Goal: Task Accomplishment & Management: Use online tool/utility

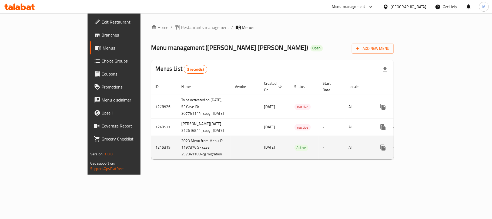
click at [426, 144] on icon "enhanced table" at bounding box center [422, 147] width 6 height 6
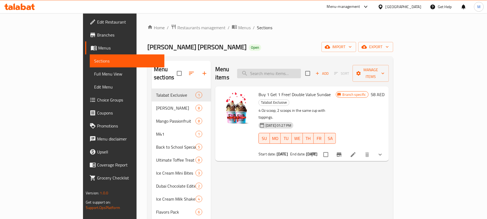
click at [301, 71] on input "search" at bounding box center [269, 73] width 64 height 9
paste input "Bicycle"
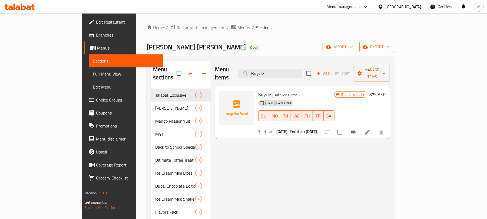
type input "Bicycle"
click at [390, 49] on span "export" at bounding box center [377, 47] width 26 height 7
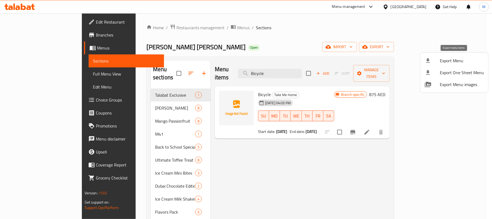
click at [457, 59] on span "Export Menu" at bounding box center [462, 60] width 44 height 6
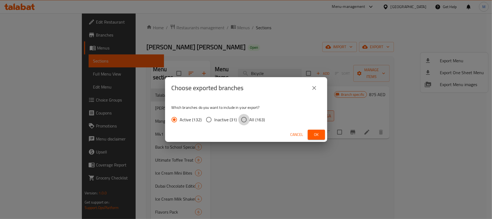
click at [240, 118] on input "All (163)" at bounding box center [244, 119] width 11 height 11
radio input "true"
click at [320, 130] on button "Ok" at bounding box center [316, 135] width 17 height 10
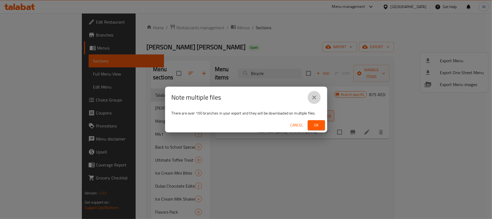
click at [312, 100] on icon "close" at bounding box center [314, 97] width 6 height 6
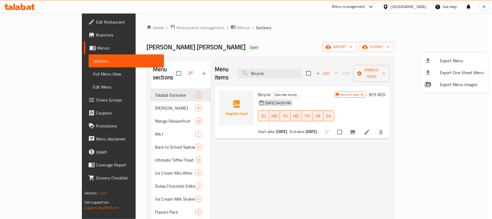
click at [301, 174] on div at bounding box center [246, 109] width 492 height 219
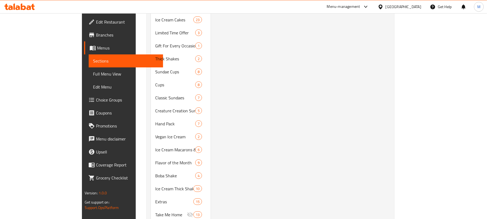
scroll to position [217, 0]
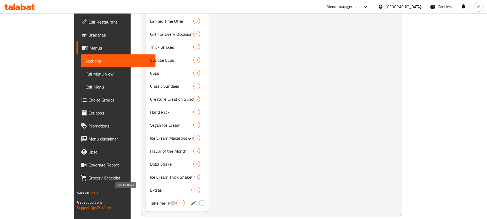
click at [150, 200] on span "Take Me Home" at bounding box center [159, 203] width 19 height 6
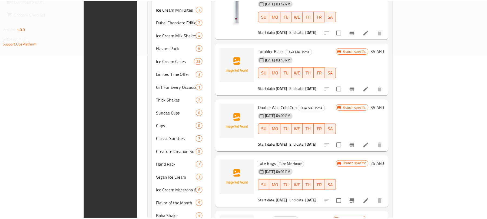
scroll to position [217, 0]
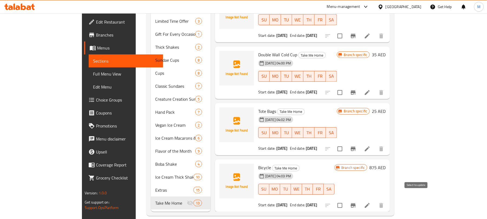
click at [346, 200] on input "checkbox" at bounding box center [339, 205] width 11 height 11
checkbox input "true"
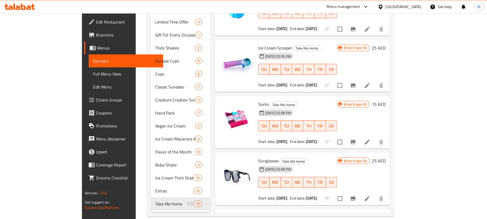
scroll to position [0, 0]
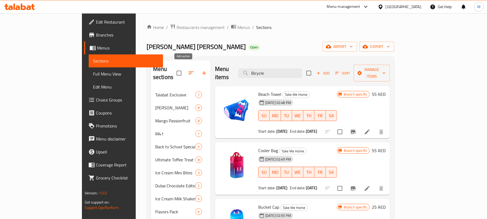
click at [201, 72] on icon "button" at bounding box center [204, 73] width 6 height 6
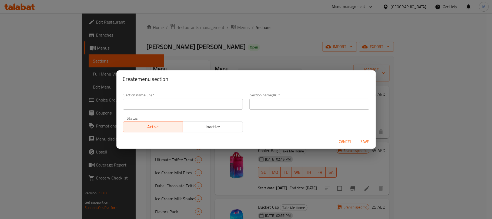
click at [144, 101] on input "text" at bounding box center [183, 104] width 120 height 11
type input "Delete"
click at [288, 108] on input "text" at bounding box center [310, 104] width 120 height 11
type input "0"
click at [208, 127] on span "Inactive" at bounding box center [213, 127] width 56 height 8
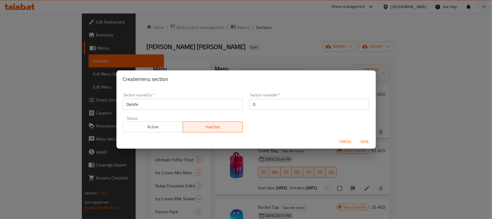
click at [366, 142] on span "Save" at bounding box center [365, 141] width 13 height 7
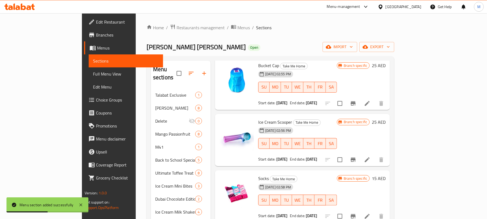
scroll to position [0, 0]
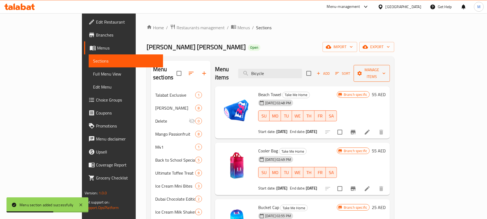
click at [386, 72] on span "Manage items" at bounding box center [372, 74] width 28 height 14
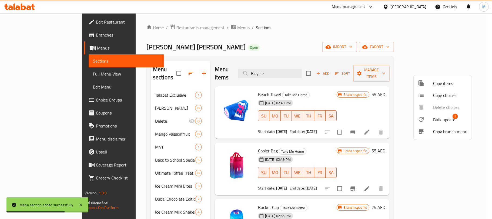
click at [455, 120] on span "Bulk update 1" at bounding box center [451, 119] width 34 height 7
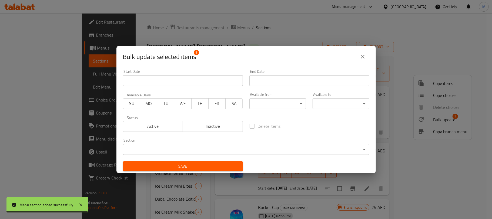
click at [161, 150] on body "Menu section added successfully ​ Menu-management United Arab Emirates Get Help…" at bounding box center [246, 116] width 492 height 206
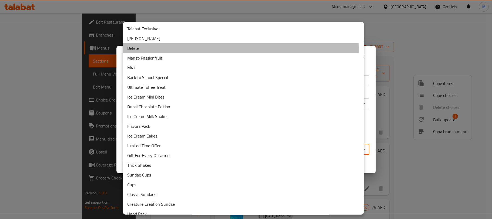
click at [185, 50] on li "Delete" at bounding box center [243, 48] width 241 height 10
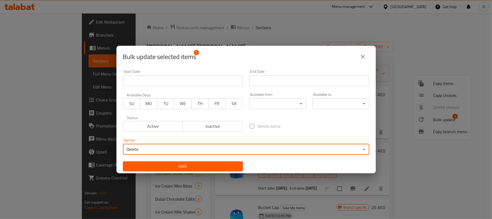
click at [225, 167] on span "Save" at bounding box center [182, 166] width 111 height 7
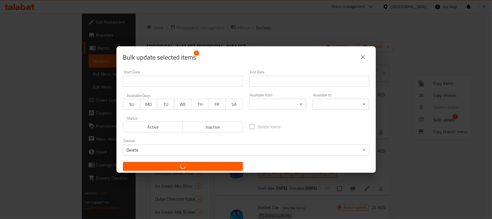
checkbox input "false"
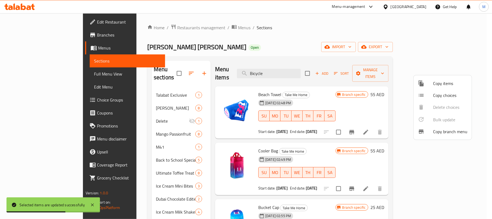
click at [336, 28] on div at bounding box center [246, 109] width 492 height 219
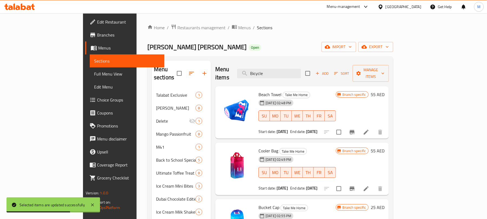
click at [353, 45] on div "Baskin Robbins Open import export" at bounding box center [270, 47] width 246 height 10
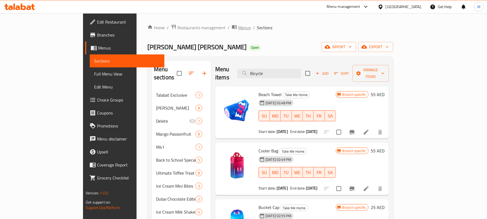
click at [238, 28] on span "Menus" at bounding box center [244, 27] width 12 height 6
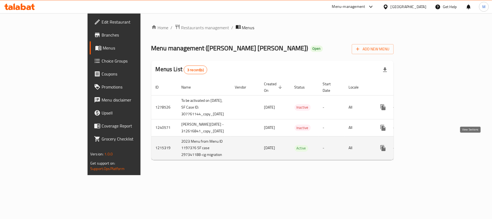
click at [426, 145] on icon "enhanced table" at bounding box center [422, 148] width 6 height 6
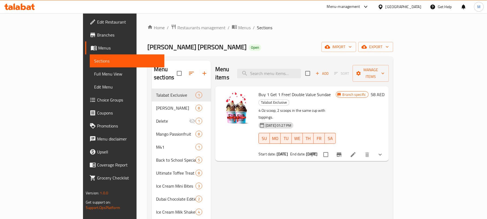
scroll to position [230, 0]
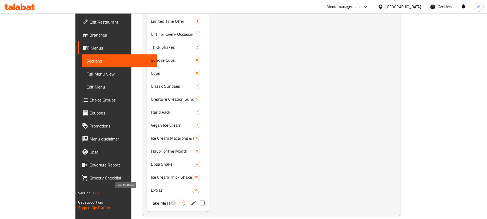
click at [151, 200] on span "Take Me Home" at bounding box center [160, 203] width 19 height 6
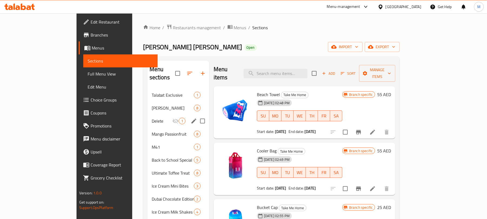
click at [152, 118] on span "Delete" at bounding box center [162, 121] width 21 height 6
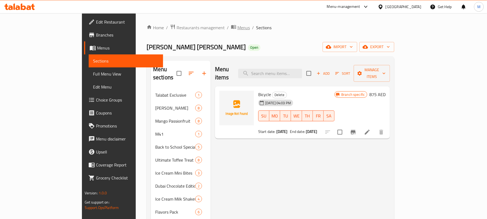
click at [237, 28] on span "Menus" at bounding box center [243, 27] width 12 height 6
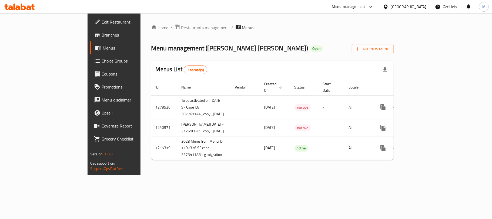
click at [95, 34] on icon at bounding box center [97, 35] width 5 height 4
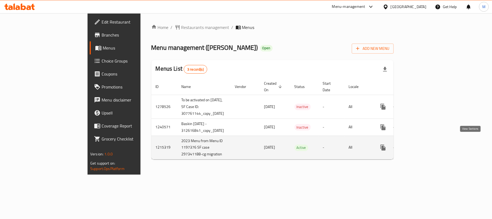
click at [425, 145] on icon "enhanced table" at bounding box center [422, 147] width 5 height 5
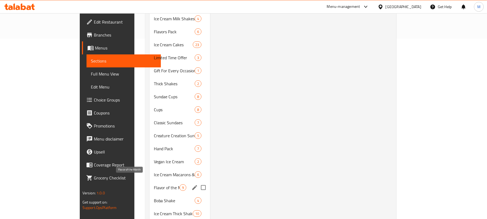
scroll to position [217, 0]
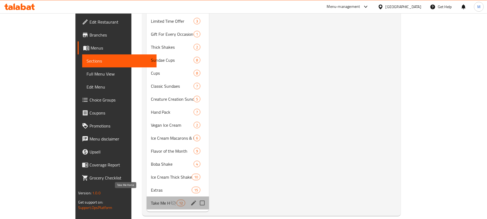
click at [151, 200] on span "Take Me Home" at bounding box center [160, 203] width 19 height 6
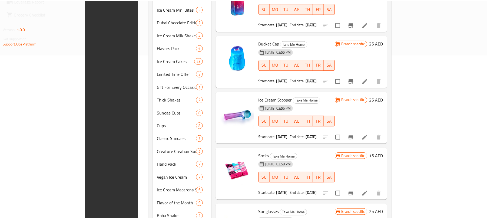
scroll to position [217, 0]
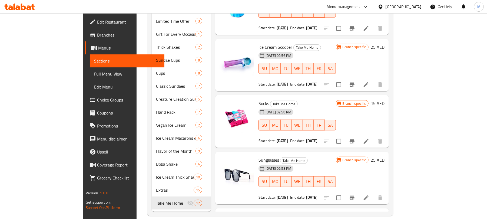
drag, startPoint x: 36, startPoint y: 75, endPoint x: 77, endPoint y: 49, distance: 49.0
click at [94, 75] on span "Full Menu View" at bounding box center [127, 74] width 66 height 6
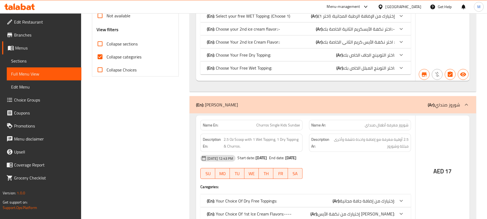
click at [101, 44] on input "Collapse sections" at bounding box center [100, 43] width 13 height 13
click at [99, 47] on input "Collapse sections" at bounding box center [100, 43] width 13 height 13
click at [100, 43] on input "Collapse sections" at bounding box center [100, 43] width 13 height 13
checkbox input "true"
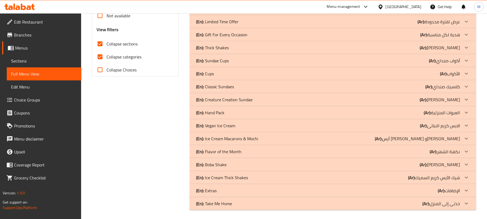
click at [467, 204] on icon at bounding box center [466, 203] width 3 height 2
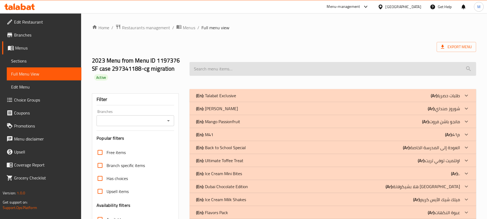
click at [253, 69] on input "search" at bounding box center [333, 69] width 287 height 14
paste input "Bicycle"
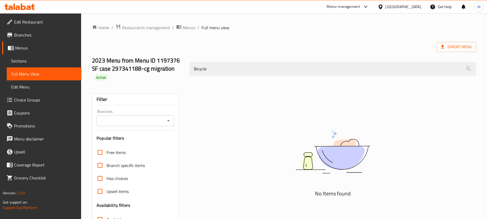
type input "Bicycle"
